Goal: Task Accomplishment & Management: Complete application form

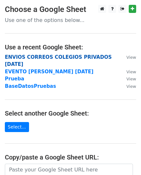
click at [58, 57] on strong "ENVIOS CORREOS COLEGIOS PRIVADOS [DATE]" at bounding box center [58, 60] width 107 height 13
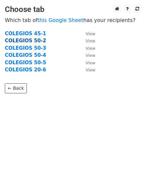
click at [34, 41] on strong "COLEGIOS 50-2" at bounding box center [25, 41] width 41 height 6
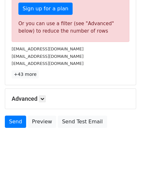
scroll to position [215, 0]
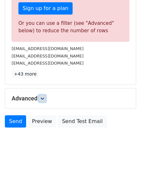
click at [43, 96] on icon at bounding box center [42, 98] width 4 height 4
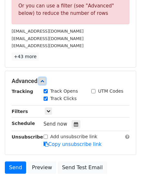
scroll to position [248, 0]
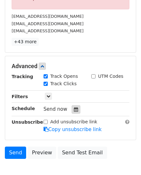
click at [74, 107] on icon at bounding box center [76, 109] width 4 height 5
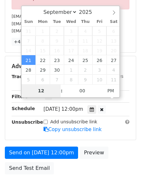
scroll to position [280, 0]
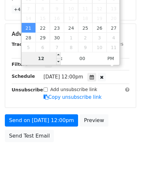
click at [51, 58] on input "12" at bounding box center [41, 58] width 39 height 13
type input "[DATE] 11:00"
type input "11"
click at [57, 60] on span at bounding box center [58, 61] width 5 height 6
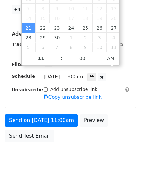
click at [62, 58] on span ":" at bounding box center [62, 58] width 2 height 13
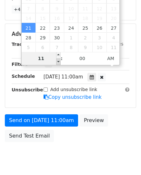
type input "[DATE] 10:17"
type input "10"
type input "17"
click at [60, 60] on span at bounding box center [58, 61] width 5 height 6
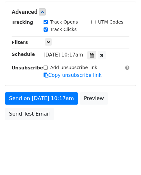
click at [60, 60] on form "Variables Copy/paste... {{N°}} {{INSTITUCIÓN EDUCATIVA }} {{SECTOR}} {{CORREO E…" at bounding box center [70, 14] width 131 height 217
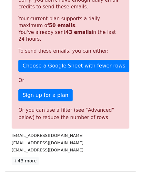
scroll to position [294, 0]
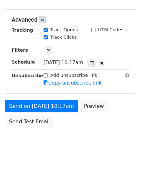
click at [48, 72] on div "Add unsubscribe link" at bounding box center [71, 75] width 54 height 7
click at [94, 61] on icon at bounding box center [92, 63] width 4 height 5
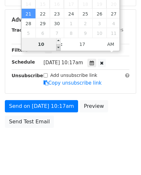
click at [59, 47] on span at bounding box center [58, 47] width 5 height 6
click at [58, 48] on span at bounding box center [58, 47] width 5 height 6
type input "10"
click at [58, 48] on span at bounding box center [58, 47] width 5 height 6
type input "[DATE] 11:17"
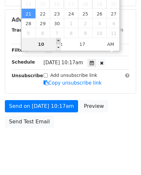
type input "11"
click at [58, 40] on span at bounding box center [58, 41] width 5 height 6
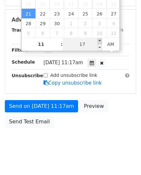
type input "[DATE] 11:22"
type input "22"
click at [97, 41] on span at bounding box center [99, 41] width 5 height 6
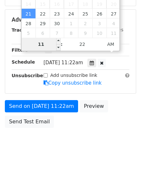
click at [41, 45] on input "11" at bounding box center [41, 44] width 39 height 13
click at [53, 47] on input "7" at bounding box center [41, 44] width 39 height 13
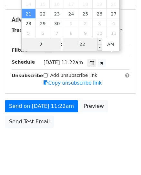
type input "7"
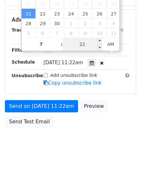
type input "[DATE] 10:22"
click at [76, 43] on input "22" at bounding box center [82, 44] width 39 height 13
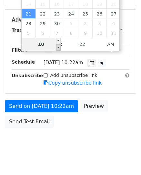
type input "10"
click at [56, 48] on span at bounding box center [58, 47] width 5 height 6
type input "[DATE] 11:22"
type input "11"
click at [58, 39] on span at bounding box center [58, 41] width 5 height 6
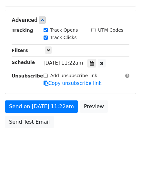
click at [58, 47] on div "Only include spreadsheet rows that match the following filters:" at bounding box center [86, 50] width 95 height 7
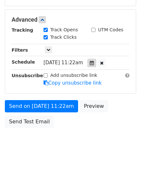
click at [94, 61] on icon at bounding box center [92, 63] width 4 height 5
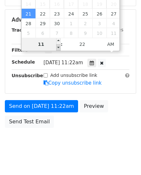
type input "[DATE] 10:22"
click at [58, 46] on span at bounding box center [58, 47] width 5 height 6
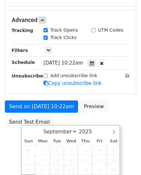
click at [58, 46] on div "Tracking Track Opens UTM Codes Track Clicks Filters Only include spreadsheet ro…" at bounding box center [71, 57] width 118 height 60
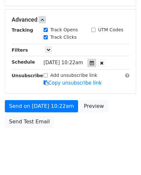
click at [96, 59] on div at bounding box center [91, 63] width 9 height 8
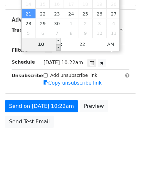
click at [57, 48] on span at bounding box center [58, 47] width 5 height 6
type input "10"
click at [57, 48] on span at bounding box center [58, 47] width 5 height 6
type input "[DATE] 11:22"
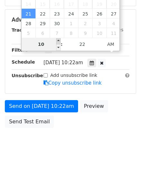
type input "11"
click at [59, 41] on span at bounding box center [58, 41] width 5 height 6
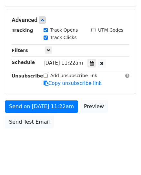
click at [59, 47] on div "Only include spreadsheet rows that match the following filters:" at bounding box center [86, 50] width 95 height 7
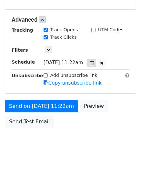
click at [94, 61] on icon at bounding box center [92, 63] width 4 height 5
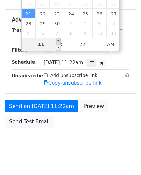
type input "[DATE] 12:22"
type input "12"
click at [59, 41] on span at bounding box center [58, 41] width 5 height 6
type input "[DATE] 13:22"
type input "01"
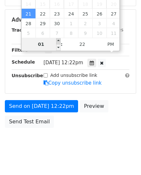
click at [59, 39] on span at bounding box center [58, 41] width 5 height 6
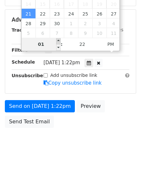
type input "[DATE] 14:22"
type input "02"
click at [58, 41] on span at bounding box center [58, 41] width 5 height 6
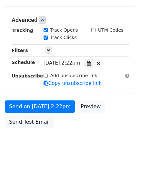
click at [58, 47] on div "Only include spreadsheet rows that match the following filters:" at bounding box center [86, 50] width 95 height 7
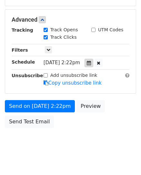
click at [91, 61] on icon at bounding box center [89, 63] width 4 height 5
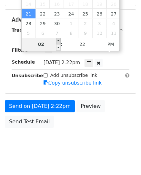
type input "[DATE] 15:22"
type input "03"
click at [58, 41] on span at bounding box center [58, 41] width 5 height 6
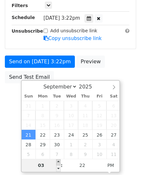
scroll to position [128, 0]
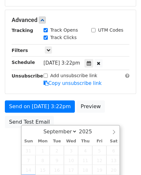
click at [58, 47] on div "Only include spreadsheet rows that match the following filters:" at bounding box center [86, 50] width 95 height 7
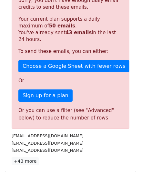
scroll to position [294, 0]
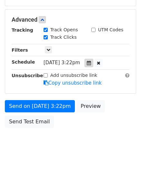
click at [91, 61] on icon at bounding box center [89, 63] width 4 height 5
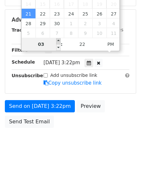
type input "[DATE] 16:22"
type input "04"
click at [59, 41] on span at bounding box center [58, 41] width 5 height 6
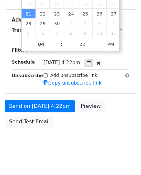
click at [93, 59] on div at bounding box center [88, 63] width 9 height 8
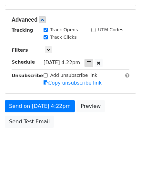
click at [91, 61] on icon at bounding box center [89, 63] width 4 height 5
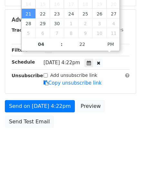
click at [61, 44] on span ":" at bounding box center [62, 44] width 2 height 13
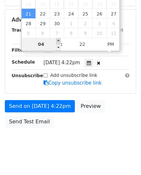
type input "[DATE] 17:22"
type input "05"
click at [57, 40] on span at bounding box center [58, 41] width 5 height 6
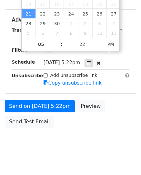
click at [91, 61] on icon at bounding box center [89, 63] width 4 height 5
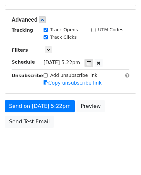
click at [91, 61] on icon at bounding box center [89, 63] width 4 height 5
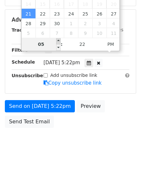
type input "[DATE] 18:22"
type input "06"
click at [58, 41] on span at bounding box center [58, 41] width 5 height 6
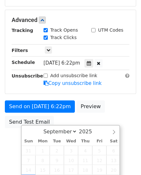
click at [58, 47] on div "Only include spreadsheet rows that match the following filters:" at bounding box center [86, 50] width 95 height 7
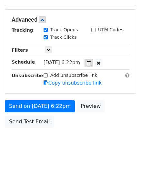
click at [91, 61] on icon at bounding box center [89, 63] width 4 height 5
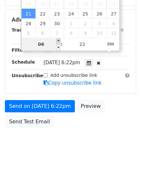
type input "[DATE] 19:22"
type input "07"
click at [58, 41] on span at bounding box center [58, 41] width 5 height 6
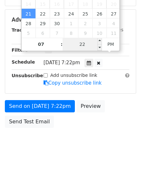
click at [87, 43] on input "22" at bounding box center [82, 44] width 39 height 13
type input "45"
type input "[DATE] 10:45"
type input "10"
click at [108, 45] on span "PM" at bounding box center [111, 44] width 18 height 13
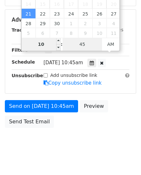
type input "45"
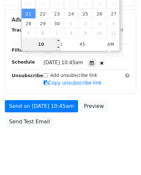
click at [47, 45] on input "10" at bounding box center [41, 44] width 39 height 13
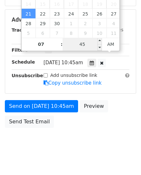
type input "10"
click at [73, 45] on input "45" at bounding box center [82, 44] width 39 height 13
type input "[DATE] 22:45"
click at [113, 44] on span "AM" at bounding box center [111, 44] width 18 height 13
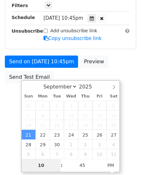
scroll to position [230, 0]
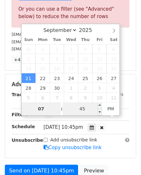
type input "07"
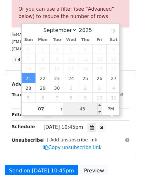
click at [93, 110] on input "45" at bounding box center [82, 108] width 39 height 13
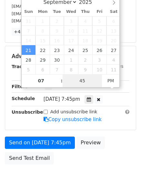
scroll to position [294, 0]
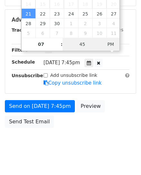
type input "[DATE] 10:45"
type input "10"
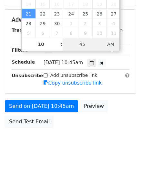
click at [109, 43] on span "AM" at bounding box center [111, 44] width 18 height 13
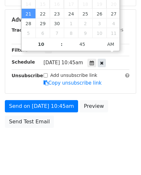
click at [103, 61] on icon at bounding box center [102, 63] width 4 height 5
type input "00"
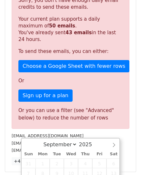
scroll to position [279, 0]
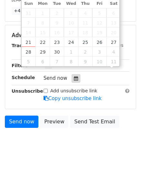
click at [72, 74] on div at bounding box center [76, 78] width 9 height 8
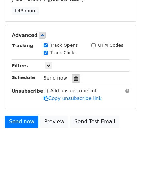
click at [74, 76] on icon at bounding box center [76, 78] width 4 height 5
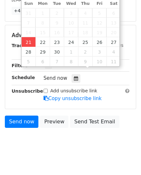
type input "[DATE] 10:17"
type input "17"
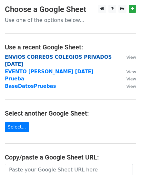
click at [20, 56] on strong "ENVIOS CORREOS COLEGIOS PRIVADOS [DATE]" at bounding box center [58, 60] width 107 height 13
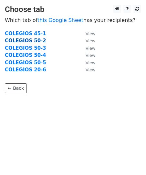
click at [23, 40] on strong "COLEGIOS 50-2" at bounding box center [25, 41] width 41 height 6
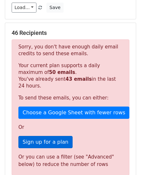
scroll to position [97, 0]
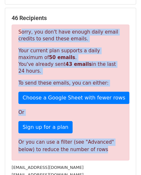
drag, startPoint x: 19, startPoint y: 26, endPoint x: 85, endPoint y: 148, distance: 138.8
click at [85, 148] on div "Sorry, you don't have enough daily email credits to send these emails. Your cur…" at bounding box center [71, 93] width 118 height 136
copy div "Sorry, you don't have enough daily email credits to send these emails. Your cur…"
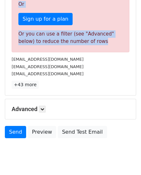
scroll to position [215, 0]
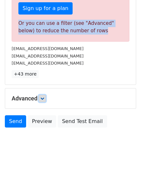
click at [44, 96] on icon at bounding box center [42, 98] width 4 height 4
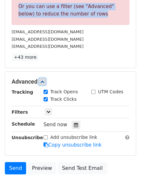
scroll to position [248, 0]
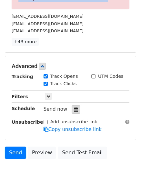
click at [74, 107] on icon at bounding box center [76, 109] width 4 height 5
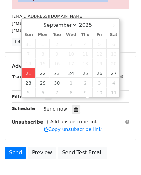
type input "[DATE] 12:00"
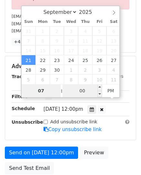
type input "07"
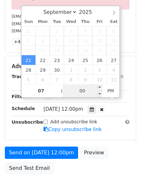
type input "[DATE] 19:00"
click at [86, 92] on input "00" at bounding box center [82, 90] width 39 height 13
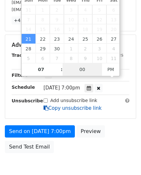
scroll to position [294, 0]
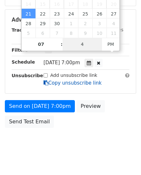
type input "45"
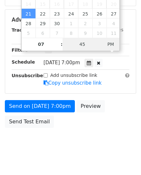
type input "[DATE] 10:45"
type input "10"
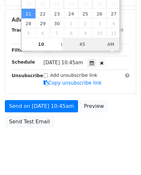
click at [110, 45] on span "AM" at bounding box center [111, 44] width 18 height 13
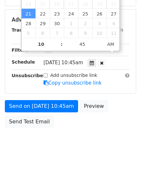
click at [133, 58] on div "[DATE]-09-21 10:45" at bounding box center [86, 62] width 95 height 9
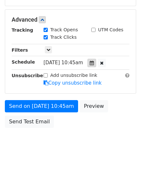
click at [94, 61] on icon at bounding box center [92, 63] width 4 height 5
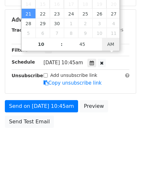
type input "[DATE] 22:45"
click at [107, 44] on span "AM" at bounding box center [111, 44] width 18 height 13
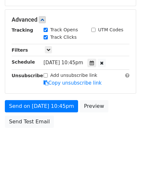
click at [133, 100] on div "Send on Sep 21 at 10:45pm Preview Send Test Email" at bounding box center [70, 115] width 141 height 31
click at [94, 61] on icon at bounding box center [92, 63] width 4 height 5
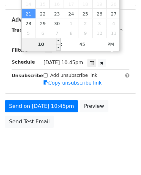
click at [46, 44] on input "10" at bounding box center [41, 44] width 39 height 13
type input "08"
type input "[DATE] 10:45"
click at [110, 45] on span "PM" at bounding box center [111, 44] width 18 height 13
type input "1"
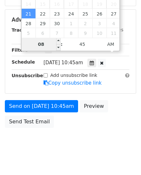
type input "0"
type input "08"
type input "2025-09-21 20:45"
click at [111, 44] on span "AM" at bounding box center [111, 44] width 18 height 13
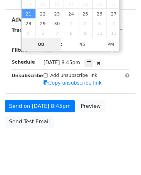
type input "08"
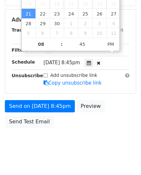
click at [134, 42] on div "Advanced Tracking Track Opens UTM Codes Track Clicks Filters Only include sprea…" at bounding box center [70, 52] width 131 height 84
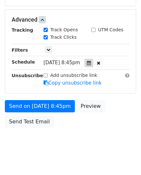
click at [92, 59] on div at bounding box center [88, 63] width 9 height 8
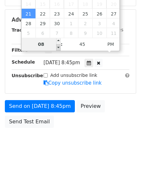
type input "[DATE] 19:45"
type input "07"
click at [58, 47] on span at bounding box center [58, 47] width 5 height 6
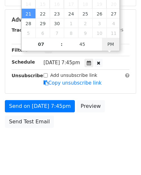
type input "[DATE] 10:45"
click at [114, 46] on span "PM" at bounding box center [111, 44] width 18 height 13
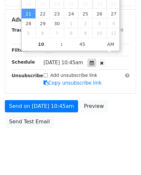
click at [94, 59] on div at bounding box center [91, 63] width 9 height 8
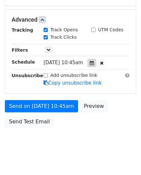
click at [96, 59] on div at bounding box center [91, 63] width 9 height 8
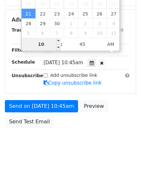
click at [46, 43] on input "10" at bounding box center [41, 44] width 39 height 13
type input "07"
type input "[DATE] 19:45"
click at [111, 44] on span "AM" at bounding box center [111, 44] width 18 height 13
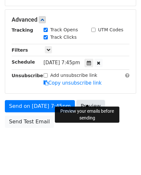
click at [88, 100] on link "Preview" at bounding box center [90, 106] width 28 height 12
click at [84, 100] on link "Preview" at bounding box center [90, 106] width 28 height 12
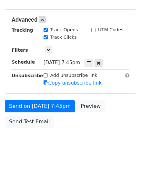
click at [100, 61] on icon at bounding box center [99, 63] width 4 height 5
type input "10"
type input "00"
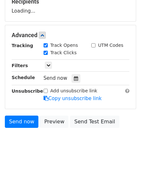
scroll to position [279, 0]
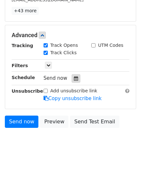
click at [74, 76] on icon at bounding box center [76, 78] width 4 height 5
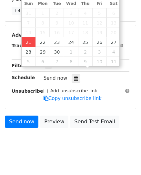
type input "[DATE] 10:22"
type input "22"
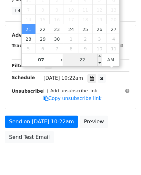
type input "10"
click at [86, 60] on input "22" at bounding box center [82, 59] width 39 height 13
type input "46"
type input "2025-09-21 22:46"
click at [110, 58] on span "PM" at bounding box center [111, 59] width 18 height 13
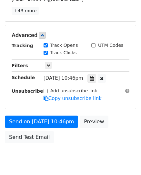
click at [78, 75] on span "Sun, Sep 21, 10:46pm" at bounding box center [64, 78] width 40 height 6
click at [94, 76] on icon at bounding box center [92, 78] width 4 height 5
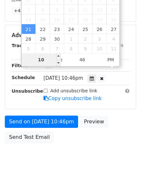
click at [50, 60] on input "10" at bounding box center [41, 59] width 39 height 13
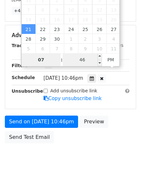
type input "07"
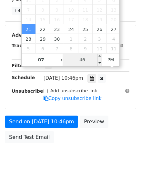
click at [82, 62] on input "46" at bounding box center [82, 59] width 39 height 13
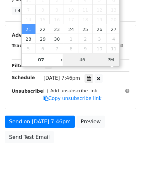
type input "2025-09-21 10:46"
type input "10"
click at [109, 58] on span "PM" at bounding box center [111, 59] width 18 height 13
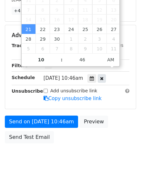
click at [103, 76] on icon at bounding box center [102, 78] width 4 height 5
type input "00"
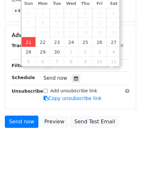
type input "[DATE] 10:22"
type input "22"
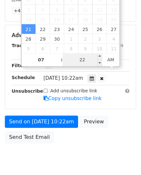
type input "10"
click at [82, 57] on input "22" at bounding box center [82, 59] width 39 height 13
type input "46"
type input "2025-09-21 22:46"
click at [110, 57] on span "AM" at bounding box center [111, 59] width 18 height 13
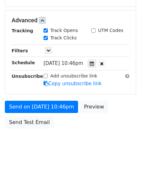
scroll to position [294, 0]
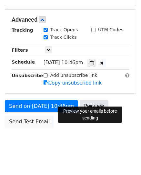
click at [87, 100] on link "Preview" at bounding box center [94, 106] width 28 height 12
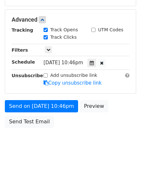
click at [74, 60] on span "Sun, Sep 21, 10:46pm" at bounding box center [64, 63] width 40 height 6
click at [78, 60] on span "Sun, Sep 21, 10:46pm" at bounding box center [64, 63] width 40 height 6
click at [83, 60] on span "Sun, Sep 21, 10:46pm" at bounding box center [64, 63] width 40 height 6
click at [103, 61] on icon at bounding box center [102, 63] width 4 height 5
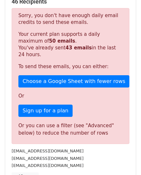
scroll to position [279, 0]
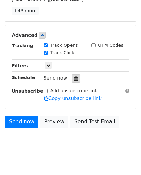
click at [74, 76] on icon at bounding box center [76, 78] width 4 height 5
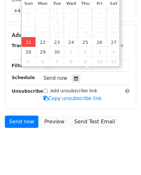
type input "[DATE] 10:22"
type input "22"
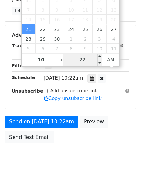
click at [88, 61] on input "22" at bounding box center [82, 59] width 39 height 13
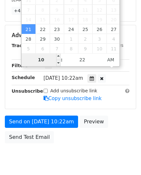
click at [52, 61] on input "10" at bounding box center [41, 59] width 39 height 13
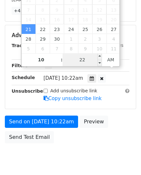
click at [79, 63] on input "22" at bounding box center [82, 59] width 39 height 13
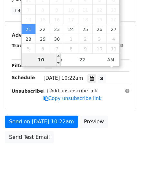
click at [45, 61] on input "10" at bounding box center [41, 59] width 39 height 13
type input "0"
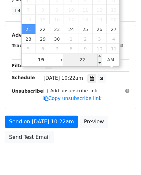
type input "10"
click at [84, 58] on input "22" at bounding box center [82, 59] width 39 height 13
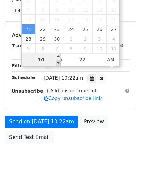
click at [55, 60] on input "10" at bounding box center [41, 59] width 39 height 13
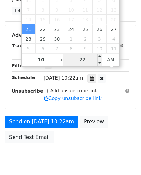
click at [88, 62] on input "22" at bounding box center [82, 59] width 39 height 13
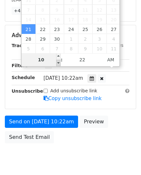
click at [58, 62] on span at bounding box center [58, 63] width 5 height 6
type input "10"
click at [58, 62] on span at bounding box center [58, 63] width 5 height 6
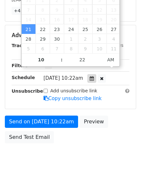
click at [94, 74] on div at bounding box center [91, 78] width 9 height 8
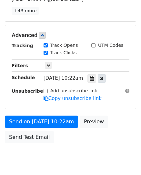
click at [103, 76] on icon at bounding box center [102, 78] width 4 height 5
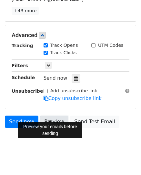
click at [48, 115] on link "Preview" at bounding box center [54, 121] width 28 height 12
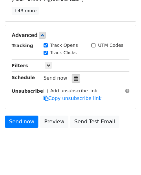
click at [74, 76] on icon at bounding box center [76, 78] width 4 height 5
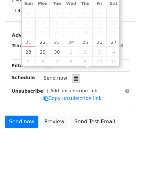
click at [74, 76] on icon at bounding box center [76, 78] width 4 height 5
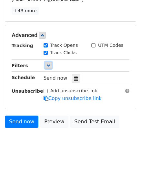
click at [48, 63] on icon at bounding box center [48, 65] width 4 height 4
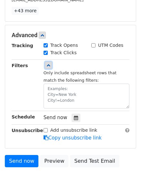
click at [45, 62] on link at bounding box center [48, 65] width 7 height 7
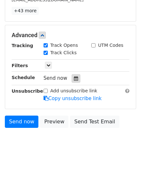
click at [74, 76] on icon at bounding box center [76, 78] width 4 height 5
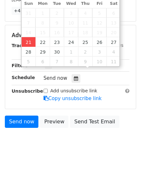
type input "[DATE] 10:22"
type input "22"
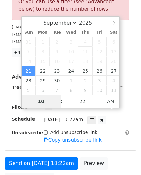
scroll to position [290, 0]
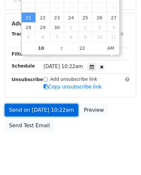
click at [53, 104] on link "Send on [DATE] 10:22am" at bounding box center [41, 110] width 73 height 12
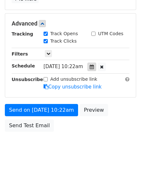
click at [94, 64] on icon at bounding box center [92, 66] width 4 height 5
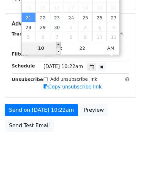
type input "[DATE] 11:22"
type input "11"
click at [58, 45] on span at bounding box center [58, 45] width 5 height 6
type input "[DATE] 12:22"
type input "12"
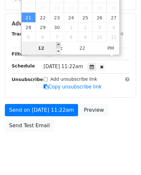
scroll to position [173, 0]
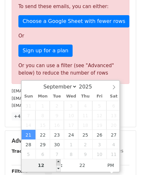
click at [58, 45] on body "New Campaign Daily emails left: 7 Google Sheet: ENVIOS CORREOS COLEGIOS PRI... …" at bounding box center [70, 55] width 141 height 446
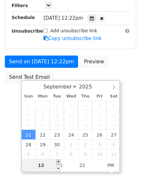
scroll to position [290, 0]
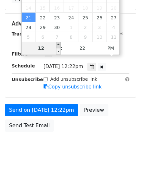
type input "[DATE] 13:22"
type input "01"
click at [59, 45] on span at bounding box center [58, 45] width 5 height 6
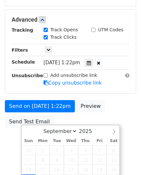
click at [59, 45] on form "Variables Copy/paste... {{N°}} {{INSTITUCIÓN EDUCATIVA }} {{SECTOR}} {{CORREO E…" at bounding box center [70, 22] width 131 height 217
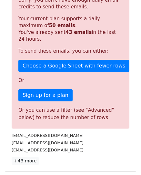
scroll to position [294, 0]
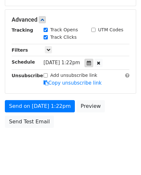
click at [91, 61] on icon at bounding box center [89, 63] width 4 height 5
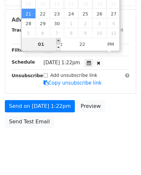
type input "[DATE] 14:22"
type input "02"
click at [59, 40] on span at bounding box center [58, 41] width 5 height 6
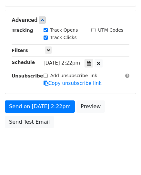
click at [59, 47] on div "Only include spreadsheet rows that match the following filters:" at bounding box center [86, 50] width 95 height 7
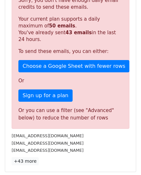
scroll to position [294, 0]
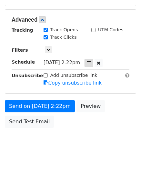
click at [91, 61] on icon at bounding box center [89, 63] width 4 height 5
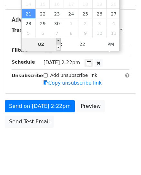
type input "[DATE] 15:22"
type input "03"
click at [57, 39] on span at bounding box center [58, 41] width 5 height 6
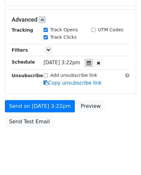
click at [91, 61] on icon at bounding box center [89, 63] width 4 height 5
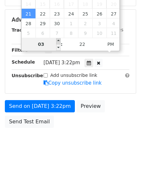
type input "[DATE] 16:22"
type input "04"
click at [58, 40] on span at bounding box center [58, 41] width 5 height 6
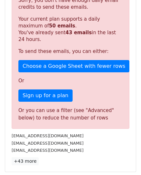
scroll to position [294, 0]
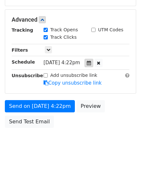
click at [91, 61] on icon at bounding box center [89, 63] width 4 height 5
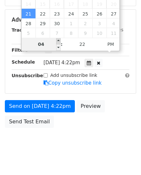
type input "[DATE] 17:22"
type input "05"
click at [56, 40] on span at bounding box center [58, 41] width 5 height 6
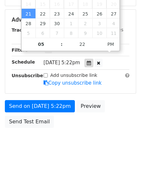
click at [92, 59] on div at bounding box center [88, 63] width 9 height 8
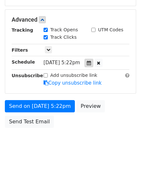
click at [92, 59] on div at bounding box center [88, 63] width 9 height 8
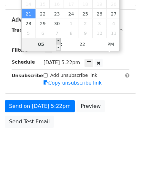
type input "[DATE] 18:22"
type input "06"
click at [57, 41] on span at bounding box center [58, 41] width 5 height 6
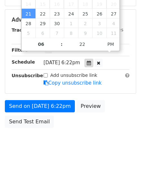
click at [92, 59] on div at bounding box center [88, 63] width 9 height 8
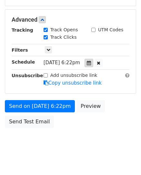
click at [91, 61] on icon at bounding box center [89, 63] width 4 height 5
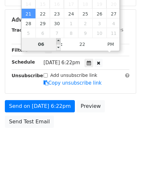
type input "[DATE] 19:22"
type input "07"
click at [56, 41] on span at bounding box center [58, 41] width 5 height 6
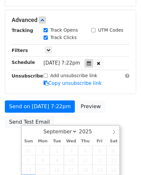
click at [91, 61] on icon at bounding box center [89, 63] width 4 height 5
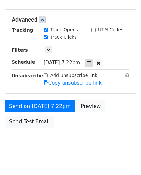
click at [91, 61] on icon at bounding box center [89, 63] width 4 height 5
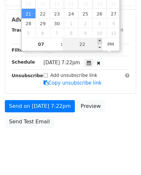
type input "2025-09-21 19:27"
type input "27"
click at [100, 41] on span at bounding box center [99, 41] width 5 height 6
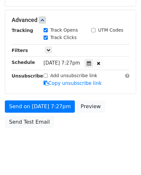
click at [100, 47] on div "Only include spreadsheet rows that match the following filters:" at bounding box center [86, 50] width 95 height 7
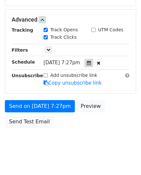
click at [91, 61] on icon at bounding box center [89, 63] width 4 height 5
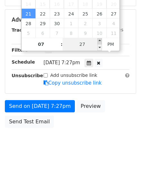
type input "2025-09-21 19:32"
type input "32"
click at [99, 39] on span at bounding box center [99, 41] width 5 height 6
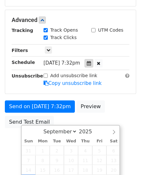
click at [91, 61] on icon at bounding box center [89, 63] width 4 height 5
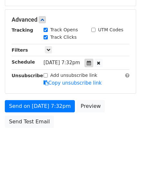
click at [91, 61] on icon at bounding box center [89, 63] width 4 height 5
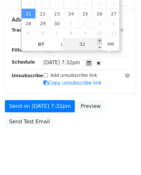
type input "2025-09-21 19:37"
type input "37"
click at [99, 39] on span at bounding box center [99, 41] width 5 height 6
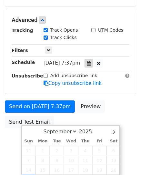
click at [91, 61] on icon at bounding box center [89, 63] width 4 height 5
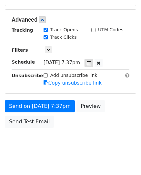
click at [91, 61] on icon at bounding box center [89, 63] width 4 height 5
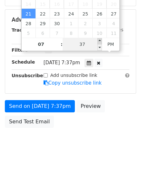
type input "2025-09-21 19:42"
type input "42"
click at [97, 40] on span at bounding box center [99, 41] width 5 height 6
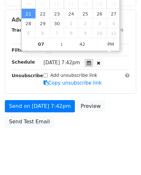
click at [91, 61] on icon at bounding box center [89, 63] width 4 height 5
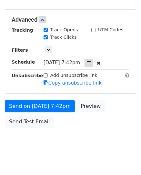
click at [91, 61] on icon at bounding box center [89, 63] width 4 height 5
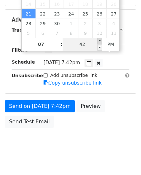
type input "2025-09-21 19:47"
type input "47"
click at [100, 41] on span at bounding box center [99, 41] width 5 height 6
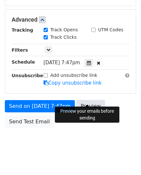
click at [91, 100] on link "Preview" at bounding box center [90, 106] width 28 height 12
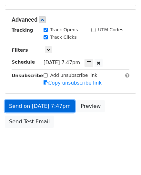
click at [35, 100] on link "Send on Sep 21 at 7:47pm" at bounding box center [40, 106] width 70 height 12
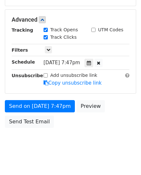
click at [101, 101] on div "Send on Sep 21 at 7:47pm Preview Send Test Email" at bounding box center [70, 115] width 141 height 31
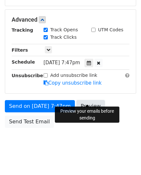
click at [93, 100] on link "Preview" at bounding box center [90, 106] width 28 height 12
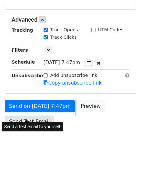
drag, startPoint x: 51, startPoint y: 108, endPoint x: 14, endPoint y: 113, distance: 37.8
click at [14, 113] on div "Send on Sep 21 at 7:47pm Preview Send Test Email" at bounding box center [70, 115] width 141 height 31
